Goal: Information Seeking & Learning: Learn about a topic

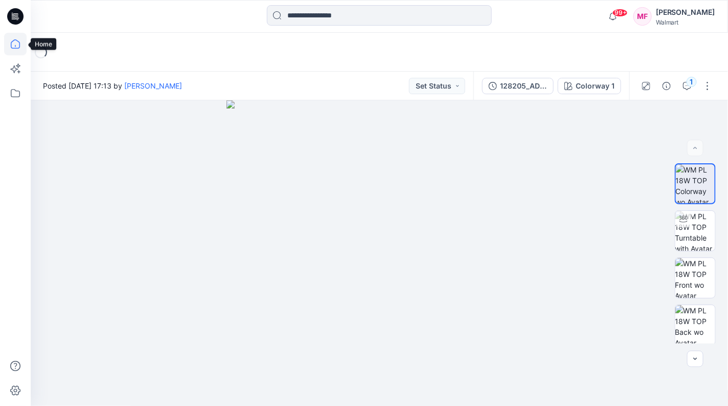
click at [15, 41] on icon at bounding box center [15, 44] width 23 height 23
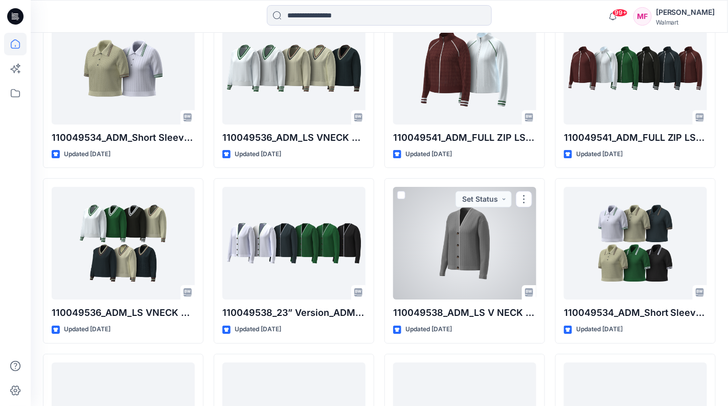
scroll to position [1039, 0]
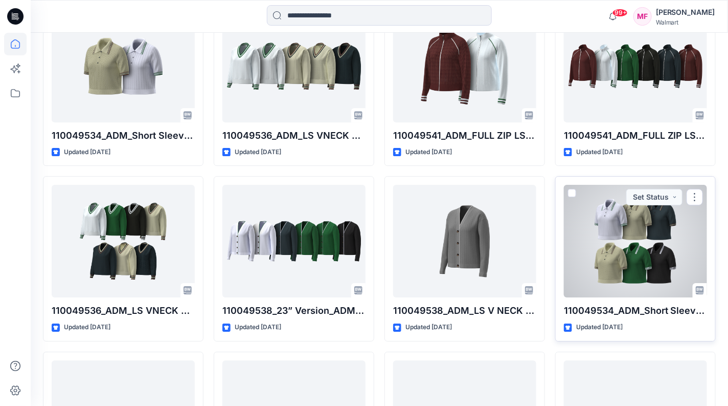
click at [593, 266] on div at bounding box center [635, 241] width 143 height 113
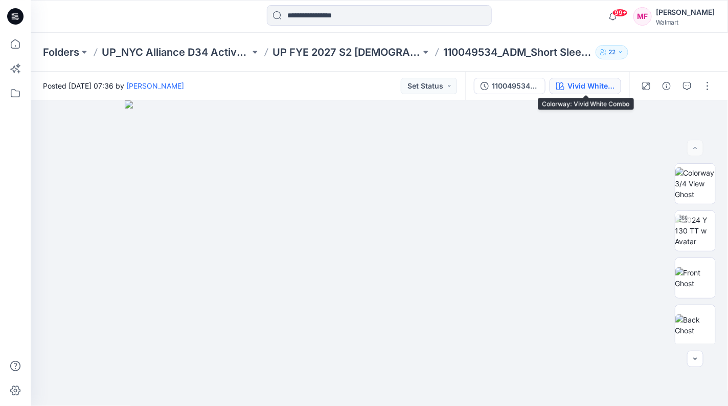
click at [592, 90] on div "Vivid White Combo" at bounding box center [591, 85] width 47 height 11
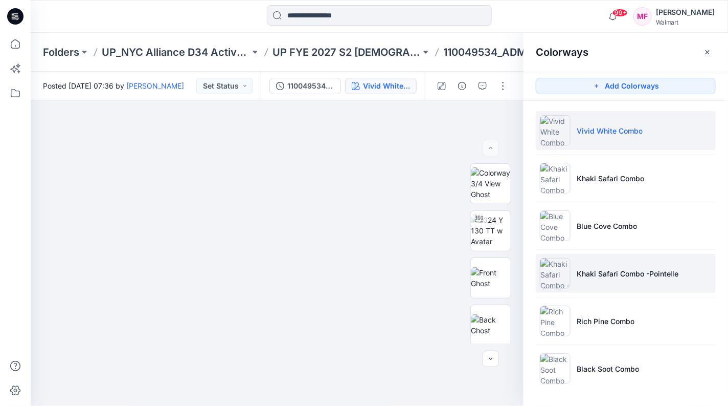
click at [586, 264] on li "Khaki Safari Combo -Pointelle" at bounding box center [626, 273] width 180 height 39
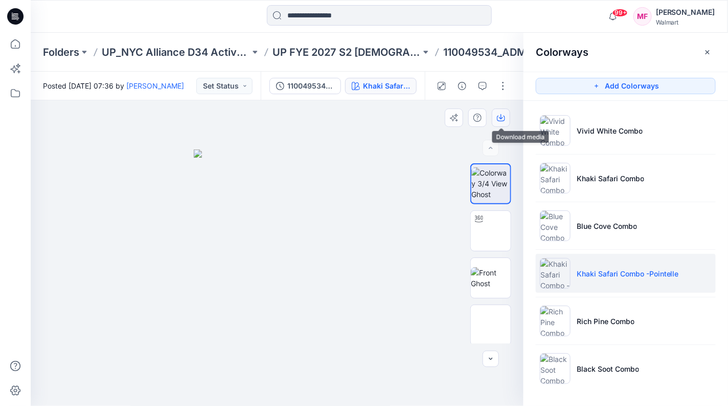
click at [499, 114] on icon "button" at bounding box center [501, 118] width 8 height 8
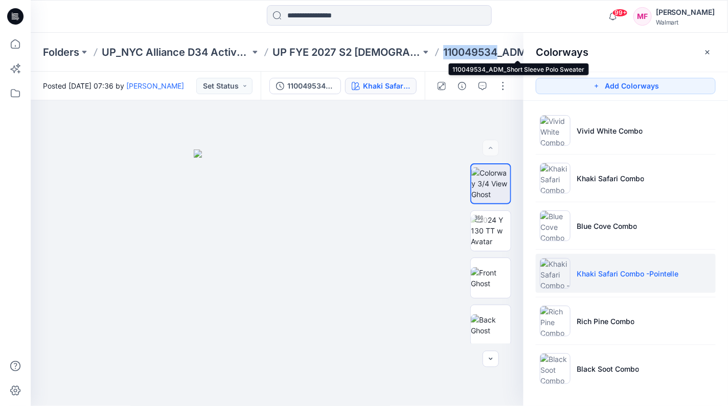
drag, startPoint x: 440, startPoint y: 56, endPoint x: 498, endPoint y: 56, distance: 57.8
click at [498, 56] on div "Folders UP_NYC Alliance D34 Activewear Sweaters UP FYE 2027 S2 [DEMOGRAPHIC_DAT…" at bounding box center [339, 52] width 593 height 14
copy p "110049534"
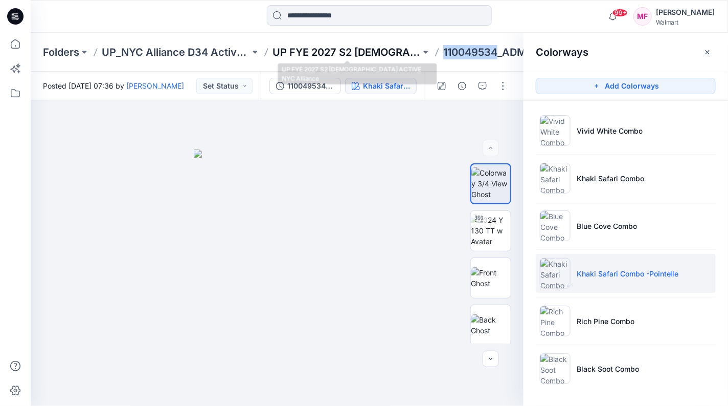
click at [378, 49] on p "UP FYE 2027 S2 [DEMOGRAPHIC_DATA] ACTIVE NYC Alliance" at bounding box center [347, 52] width 148 height 14
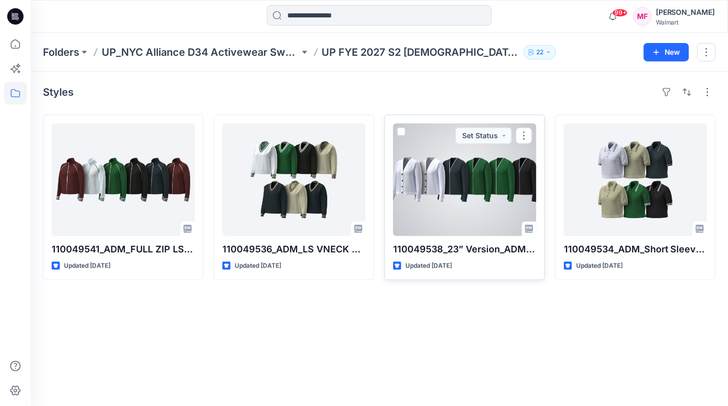
click at [512, 191] on div at bounding box center [464, 179] width 143 height 113
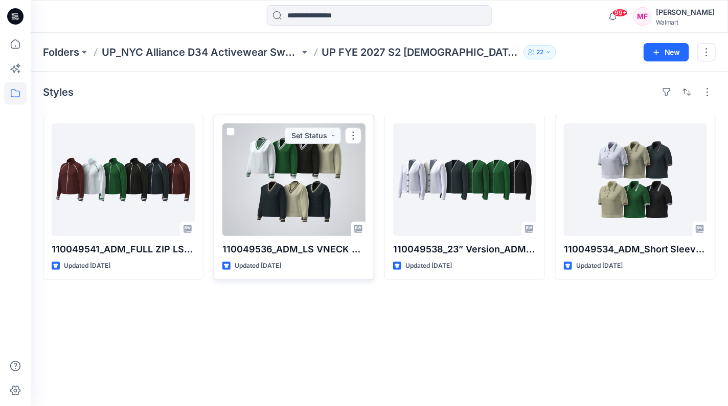
click at [326, 196] on div at bounding box center [293, 179] width 143 height 113
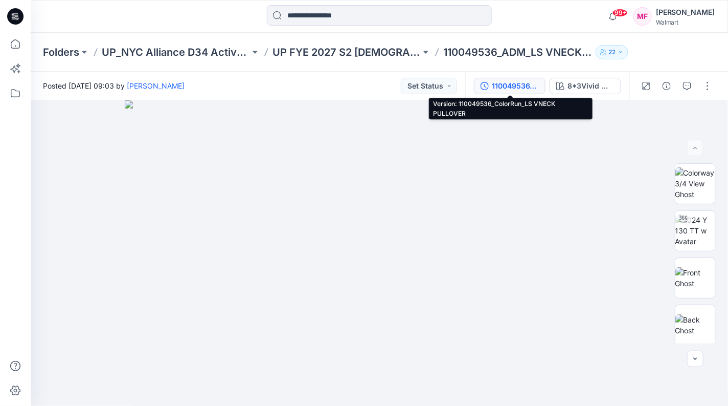
click at [523, 89] on div "110049536_ColorRun_LS VNECK PULLOVER" at bounding box center [515, 85] width 47 height 11
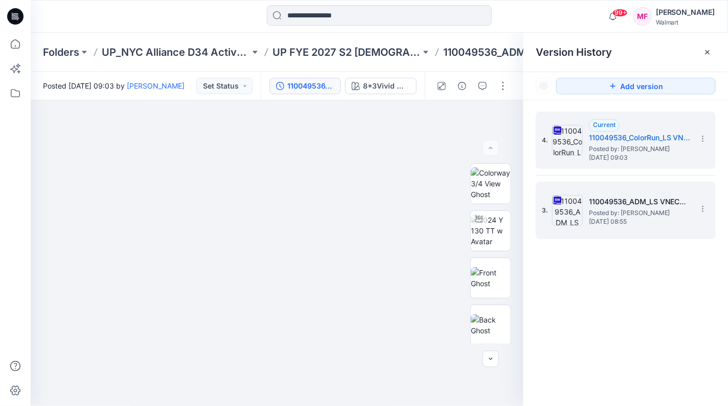
click at [566, 206] on img at bounding box center [567, 210] width 31 height 31
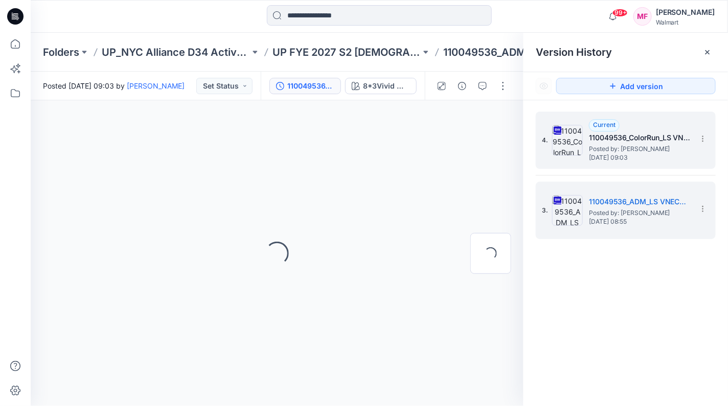
click at [574, 151] on img at bounding box center [567, 140] width 31 height 31
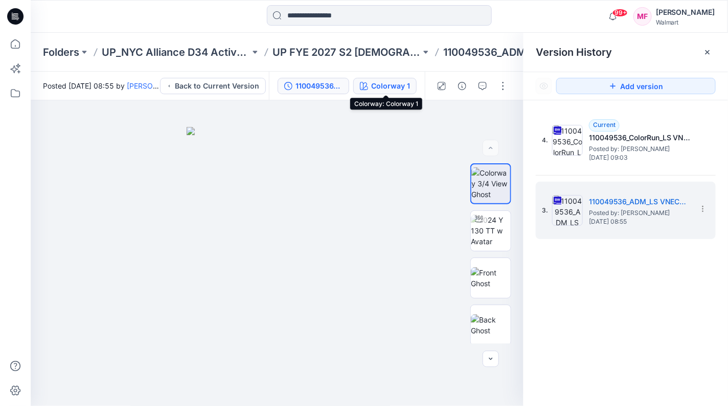
click at [401, 85] on div "Colorway 1" at bounding box center [390, 85] width 39 height 11
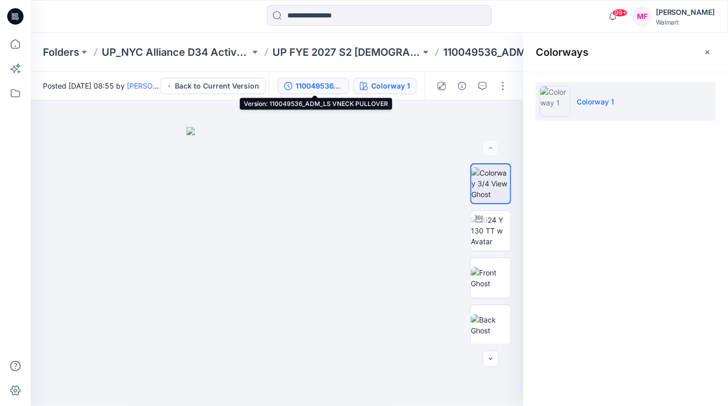
click at [300, 85] on div "110049536_ADM_LS VNECK PULLOVER" at bounding box center [319, 85] width 47 height 11
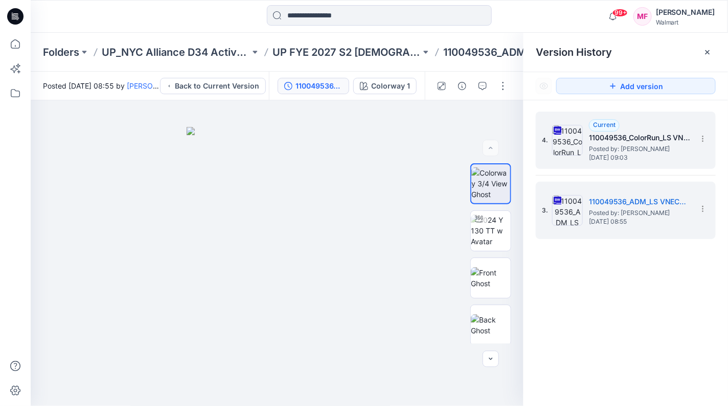
click at [547, 139] on span "4." at bounding box center [545, 140] width 6 height 9
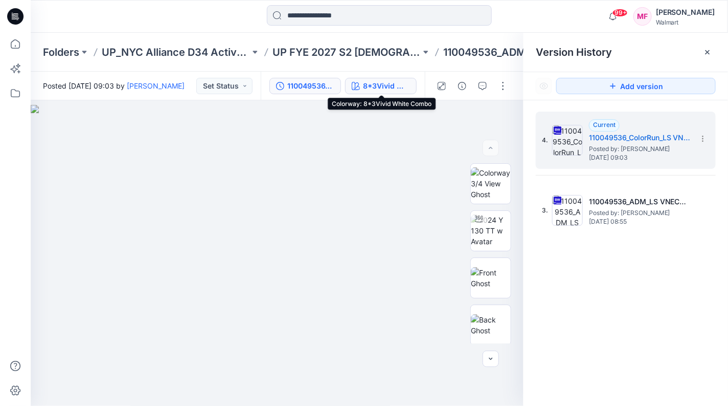
click at [376, 82] on div "8*3Vivid White Combo" at bounding box center [386, 85] width 47 height 11
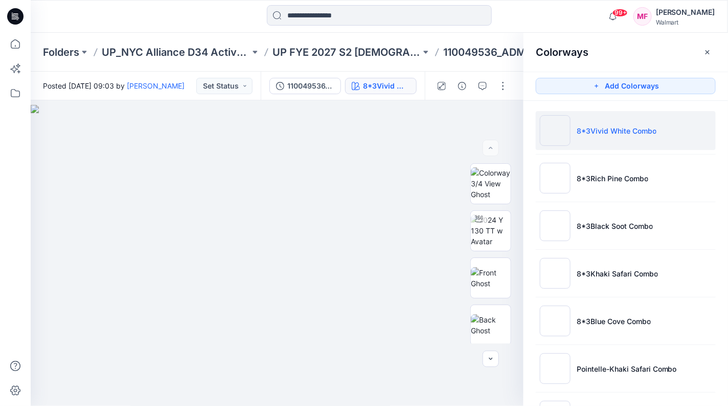
scroll to position [47, 0]
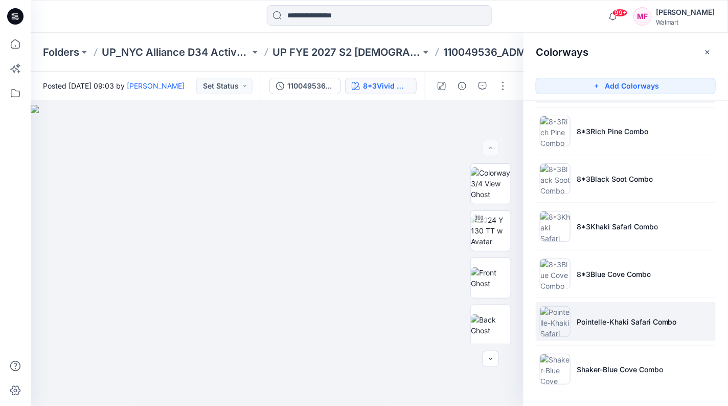
click at [576, 326] on li "Pointelle-Khaki Safari Combo" at bounding box center [626, 321] width 180 height 39
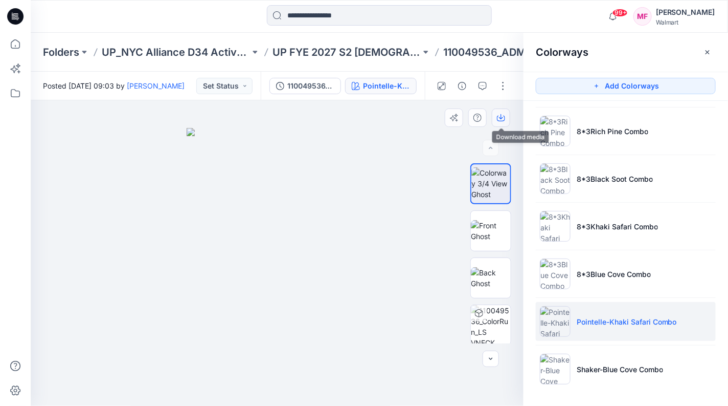
click at [506, 122] on button "button" at bounding box center [501, 117] width 18 height 18
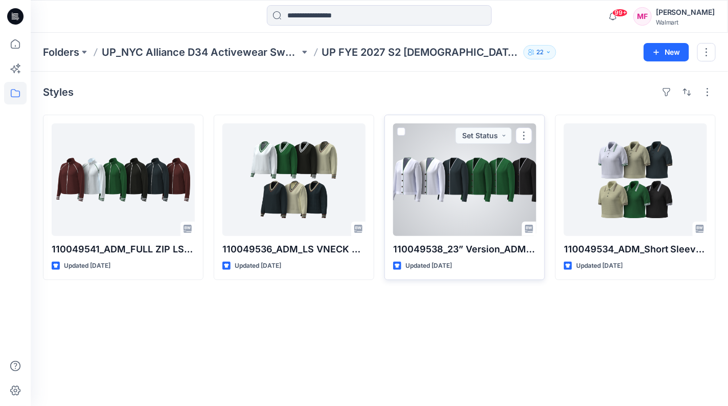
click at [476, 194] on div at bounding box center [464, 179] width 143 height 113
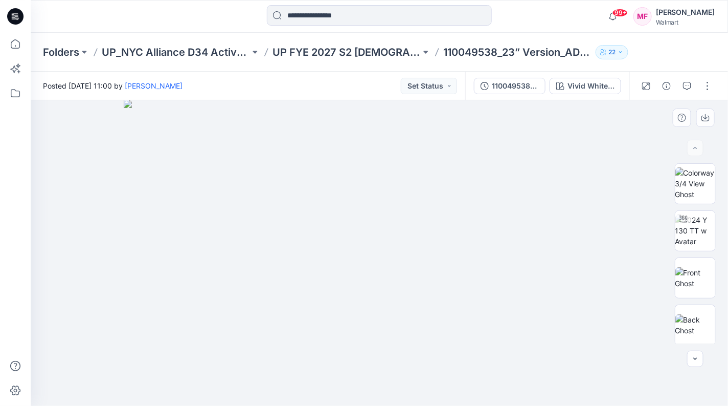
drag, startPoint x: 244, startPoint y: 231, endPoint x: 243, endPoint y: 174, distance: 57.3
click at [244, 231] on img at bounding box center [379, 253] width 511 height 306
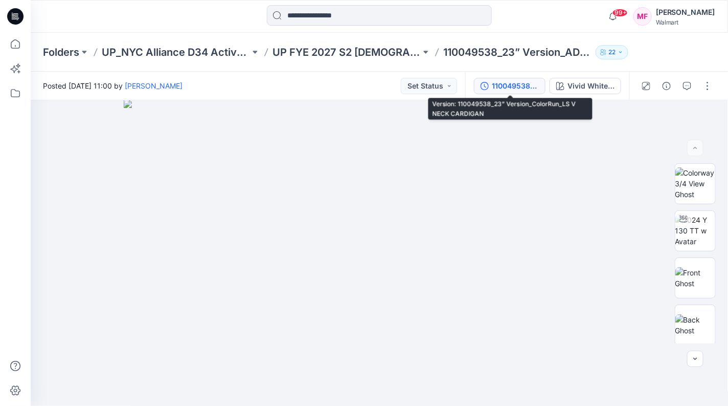
click at [516, 88] on div "110049538_23” Version_ColorRun_LS V NECK CARDIGAN" at bounding box center [515, 85] width 47 height 11
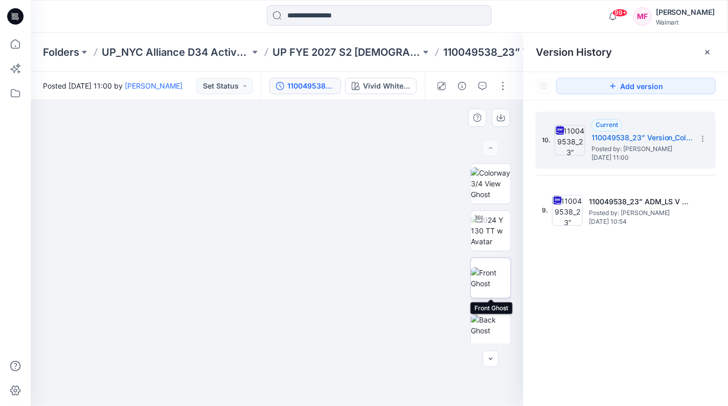
click at [496, 280] on img at bounding box center [491, 277] width 40 height 21
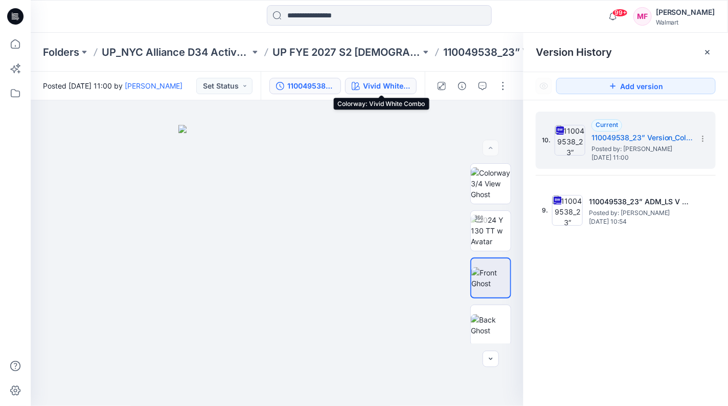
click at [398, 88] on div "Vivid White Combo" at bounding box center [386, 85] width 47 height 11
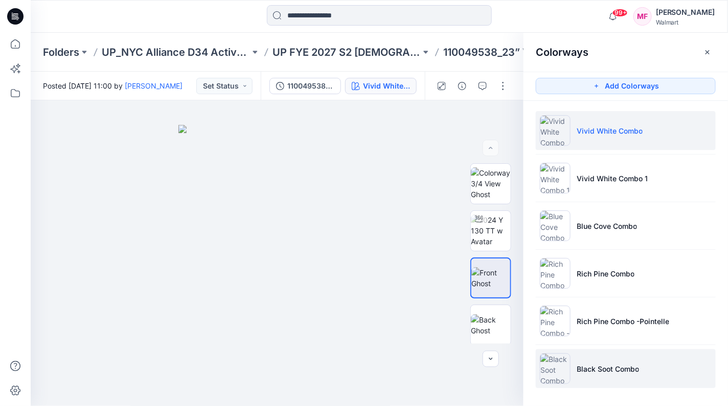
click at [605, 368] on p "Black Soot Combo" at bounding box center [608, 368] width 62 height 11
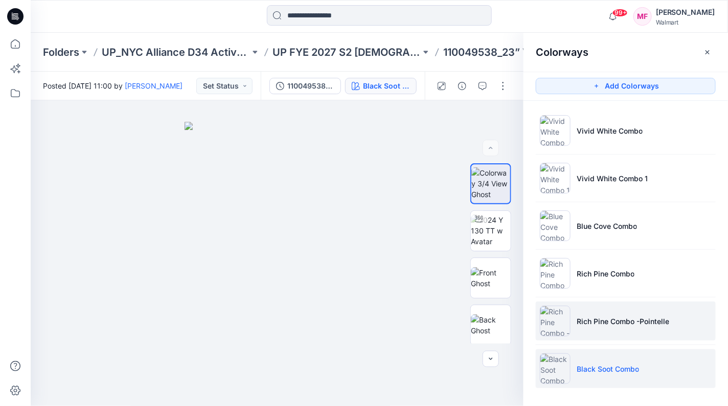
click at [607, 331] on li "Rich Pine Combo -Pointelle" at bounding box center [626, 320] width 180 height 39
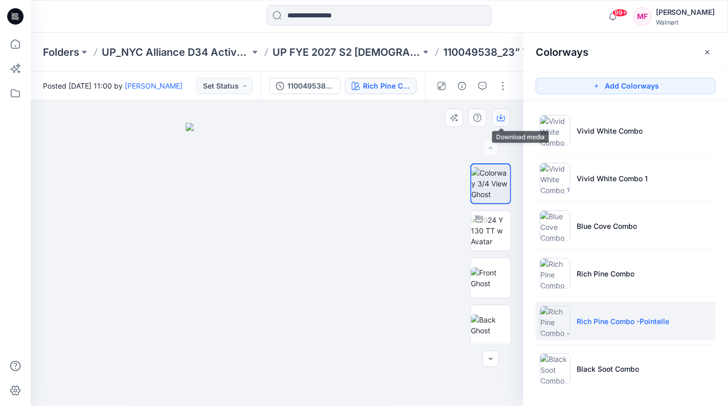
click at [496, 121] on button "button" at bounding box center [501, 117] width 18 height 18
